Goal: Information Seeking & Learning: Compare options

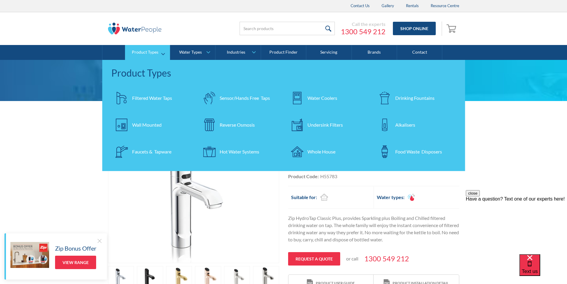
click at [153, 96] on div "Filtered Water Taps" at bounding box center [152, 97] width 40 height 7
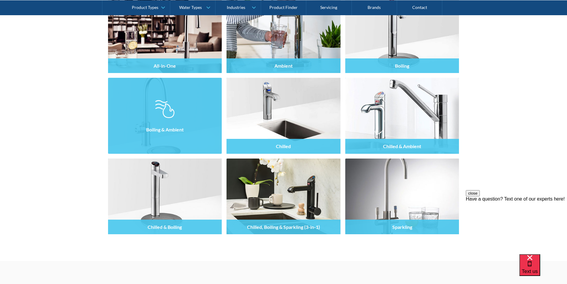
click at [179, 117] on div at bounding box center [165, 121] width 114 height 36
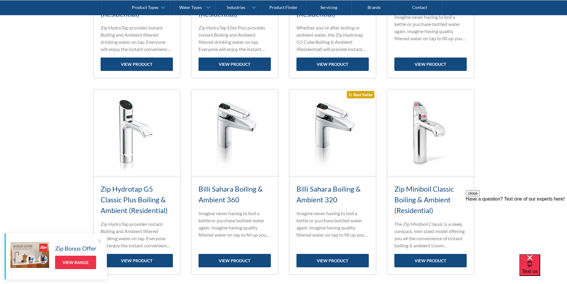
scroll to position [625, 0]
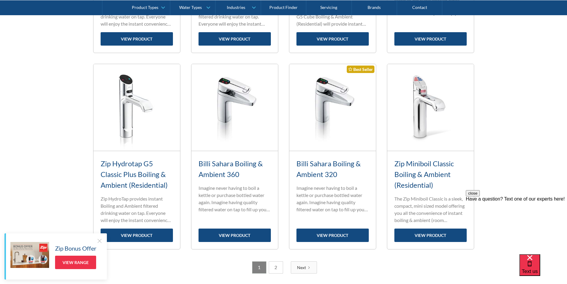
click at [132, 169] on div "Zip Hydrotap G5 Classic Plus Boiling & Ambient (Residential)" at bounding box center [137, 174] width 72 height 32
click at [137, 235] on link "view product" at bounding box center [137, 234] width 72 height 13
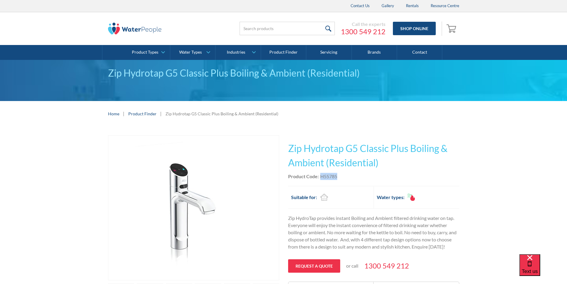
drag, startPoint x: 338, startPoint y: 173, endPoint x: 328, endPoint y: 171, distance: 10.0
click at [328, 171] on div "This tap design is included in our standard range tap options when you purchase…" at bounding box center [373, 217] width 171 height 164
copy div "H55785"
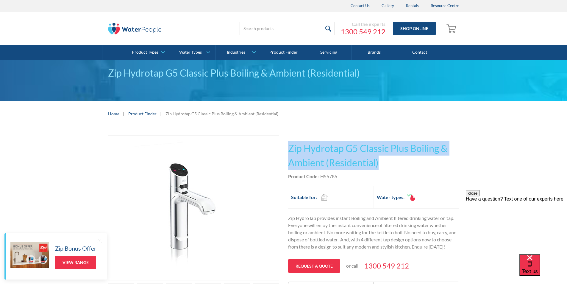
drag, startPoint x: 372, startPoint y: 159, endPoint x: 287, endPoint y: 145, distance: 86.3
click at [287, 145] on div "Play video Fits Most Brands Best Seller No items found. This tap design is incl…" at bounding box center [283, 234] width 351 height 199
copy h1 "Zip Hydrotap G5 Classic Plus Boiling & Ambient (Residential)"
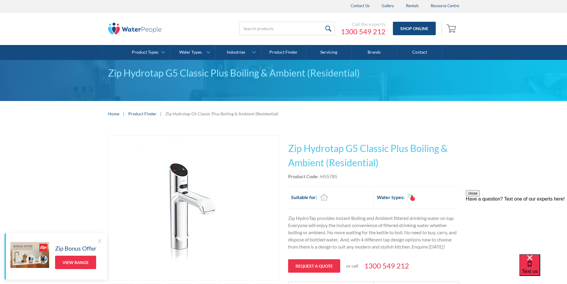
click at [335, 179] on div "H55785" at bounding box center [328, 176] width 17 height 7
drag, startPoint x: 337, startPoint y: 177, endPoint x: 320, endPoint y: 174, distance: 17.1
click at [320, 174] on div "H55785" at bounding box center [328, 176] width 17 height 7
copy div "H55785"
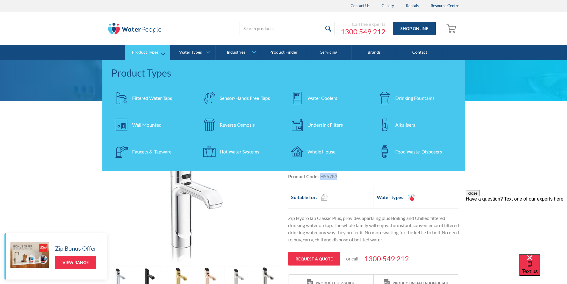
click at [325, 123] on div "Undersink Filters" at bounding box center [325, 124] width 35 height 7
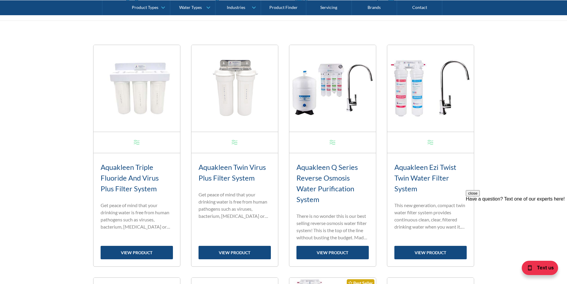
scroll to position [298, 0]
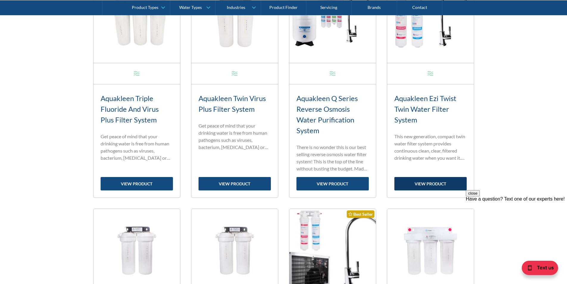
click at [426, 182] on link "view product" at bounding box center [431, 183] width 72 height 13
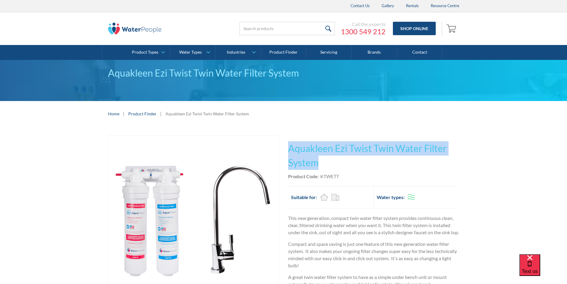
drag, startPoint x: 317, startPoint y: 159, endPoint x: 290, endPoint y: 145, distance: 30.5
click at [289, 144] on h1 "Aquakleen Ezi Twist Twin Water Filter System" at bounding box center [373, 155] width 171 height 29
copy h1 "Aquakleen Ezi Twist Twin Water Filter System"
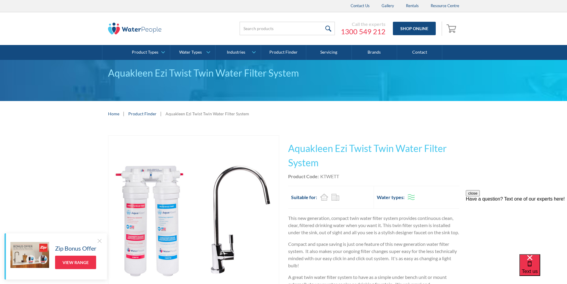
click at [357, 176] on div "Product Code: KTWETT" at bounding box center [373, 176] width 171 height 7
drag, startPoint x: 344, startPoint y: 174, endPoint x: 321, endPoint y: 171, distance: 23.1
click at [321, 171] on div "This tap design is included in our standard range tap options when you purchase…" at bounding box center [373, 230] width 171 height 191
copy div "KTWETT"
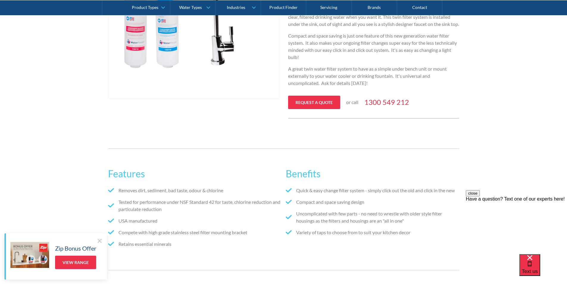
scroll to position [208, 0]
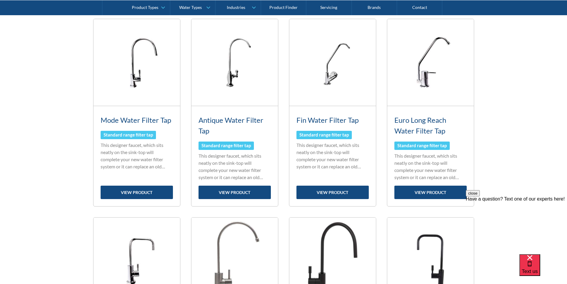
scroll to position [238, 0]
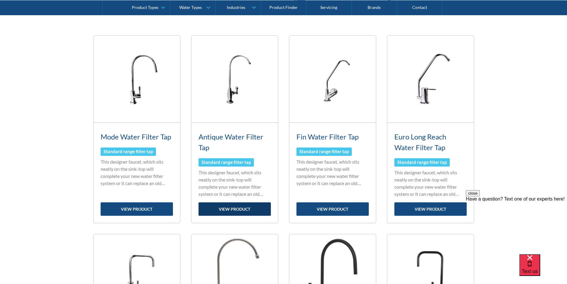
click at [232, 209] on link "view product" at bounding box center [235, 208] width 72 height 13
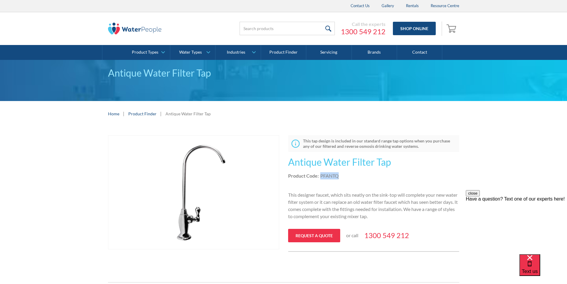
drag, startPoint x: 341, startPoint y: 176, endPoint x: 320, endPoint y: 176, distance: 20.5
click at [320, 176] on div "Product Code: PFANTQ" at bounding box center [373, 175] width 171 height 7
copy div "PFANTQ"
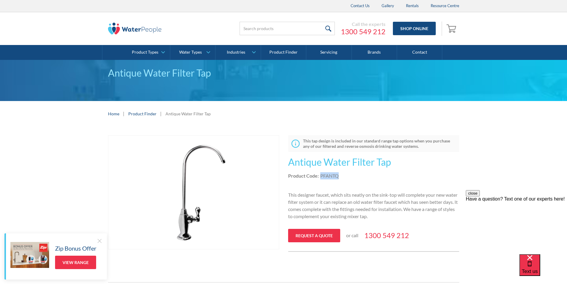
click at [185, 190] on img "open lightbox" at bounding box center [193, 192] width 171 height 114
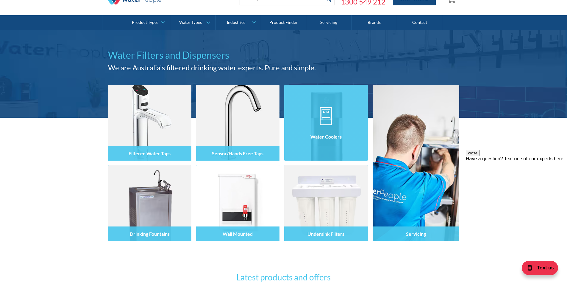
click at [321, 132] on div "Water Coolers" at bounding box center [325, 136] width 83 height 15
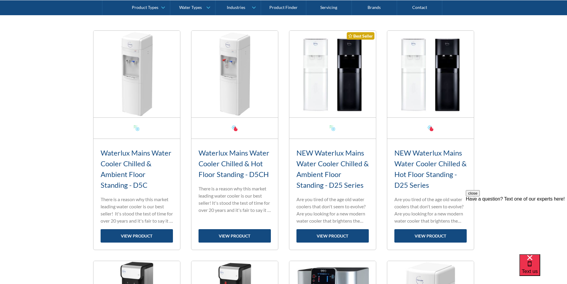
scroll to position [208, 0]
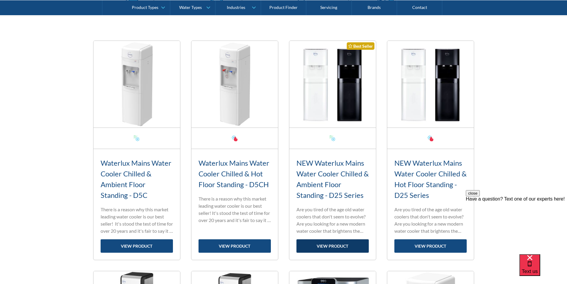
click at [335, 244] on link "view product" at bounding box center [333, 245] width 72 height 13
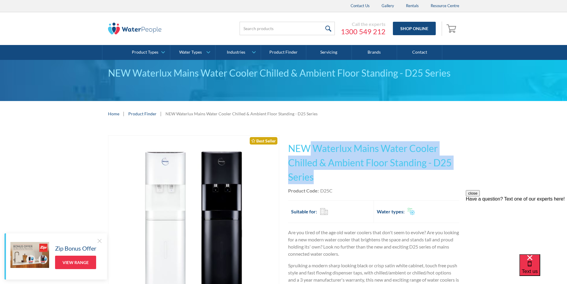
drag, startPoint x: 308, startPoint y: 177, endPoint x: 311, endPoint y: 149, distance: 27.5
click at [311, 149] on h1 "NEW Waterlux Mains Water Cooler Chilled & Ambient Floor Standing - D25 Series" at bounding box center [373, 162] width 171 height 43
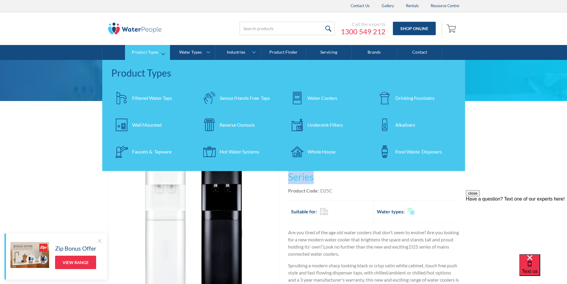
click at [321, 98] on div "Water Coolers" at bounding box center [323, 97] width 30 height 7
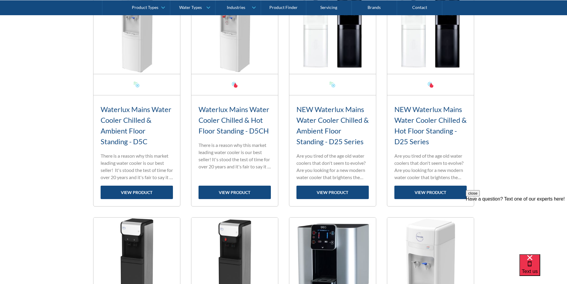
scroll to position [268, 0]
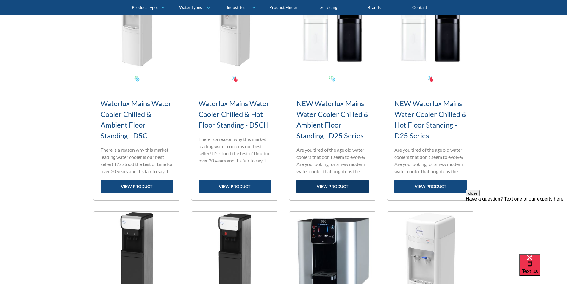
click at [327, 187] on link "view product" at bounding box center [333, 186] width 72 height 13
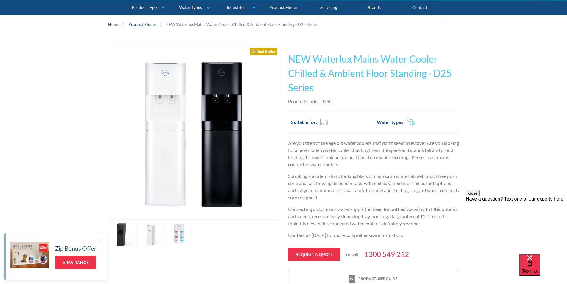
scroll to position [119, 0]
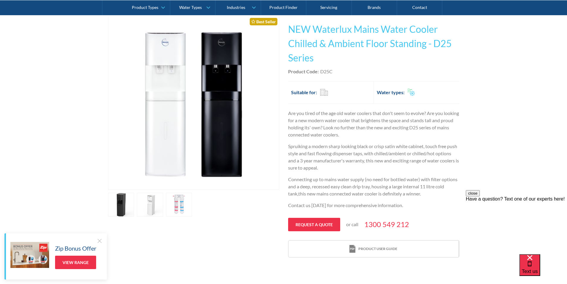
drag, startPoint x: 338, startPoint y: 70, endPoint x: 336, endPoint y: 72, distance: 3.6
click at [338, 70] on div "Product Code: D25C" at bounding box center [373, 71] width 171 height 7
drag, startPoint x: 333, startPoint y: 72, endPoint x: 320, endPoint y: 74, distance: 13.3
click at [320, 74] on div "Product Code: D25C" at bounding box center [373, 71] width 171 height 7
copy div "D25C"
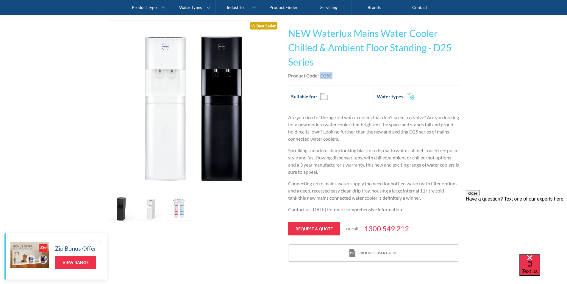
scroll to position [60, 0]
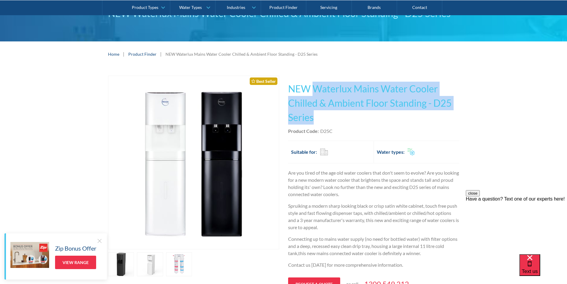
drag, startPoint x: 313, startPoint y: 88, endPoint x: 324, endPoint y: 116, distance: 29.7
click at [324, 116] on h1 "NEW Waterlux Mains Water Cooler Chilled & Ambient Floor Standing - D25 Series" at bounding box center [373, 103] width 171 height 43
copy h1 "Waterlux Mains Water Cooler Chilled & Ambient Floor Standing - D25 Series"
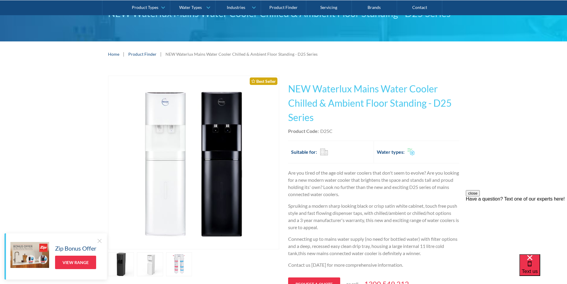
click at [334, 131] on div "Product Code: D25C" at bounding box center [373, 130] width 171 height 7
drag, startPoint x: 334, startPoint y: 131, endPoint x: 328, endPoint y: 132, distance: 6.1
click at [328, 132] on div "Product Code: D25C" at bounding box center [373, 130] width 171 height 7
copy div "D25C"
